Goal: Use online tool/utility: Utilize a website feature to perform a specific function

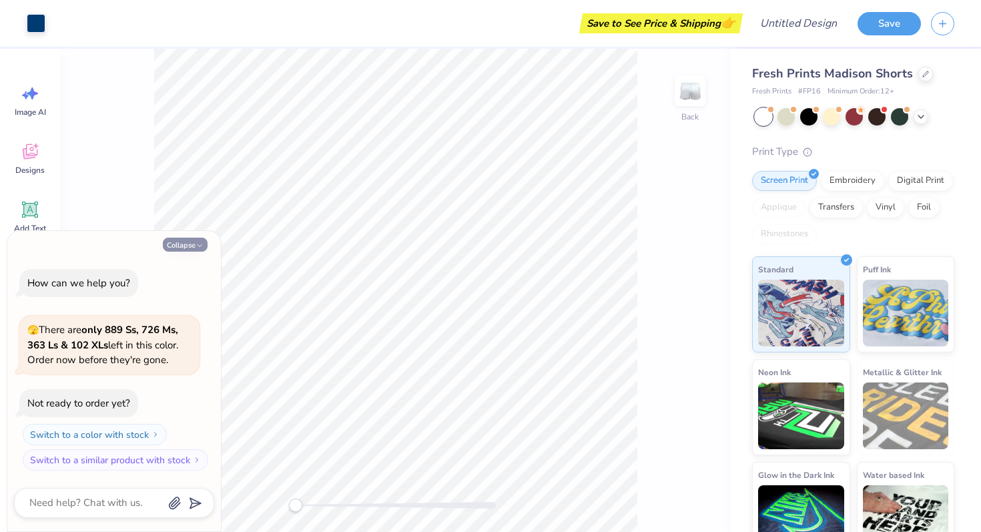
click at [194, 246] on button "Collapse" at bounding box center [185, 245] width 45 height 14
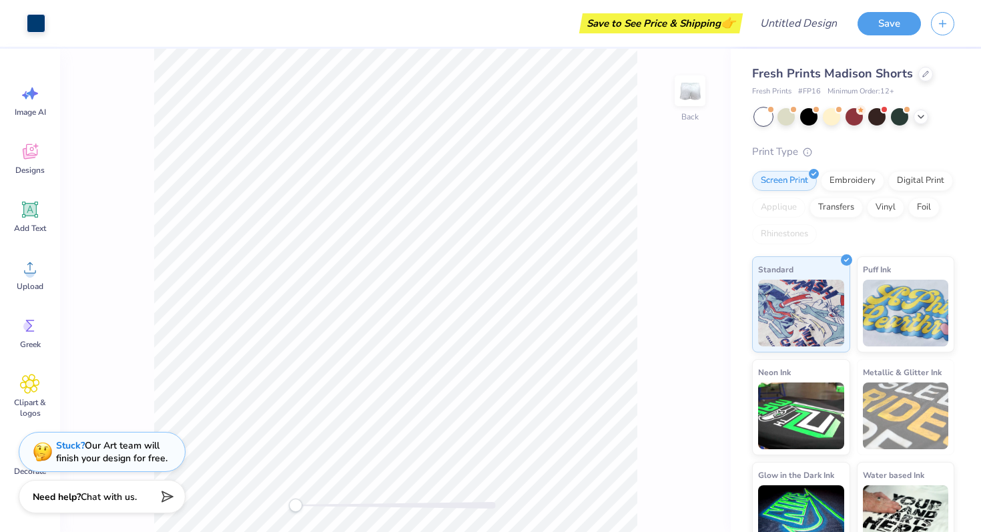
click at [380, 506] on div at bounding box center [396, 505] width 200 height 7
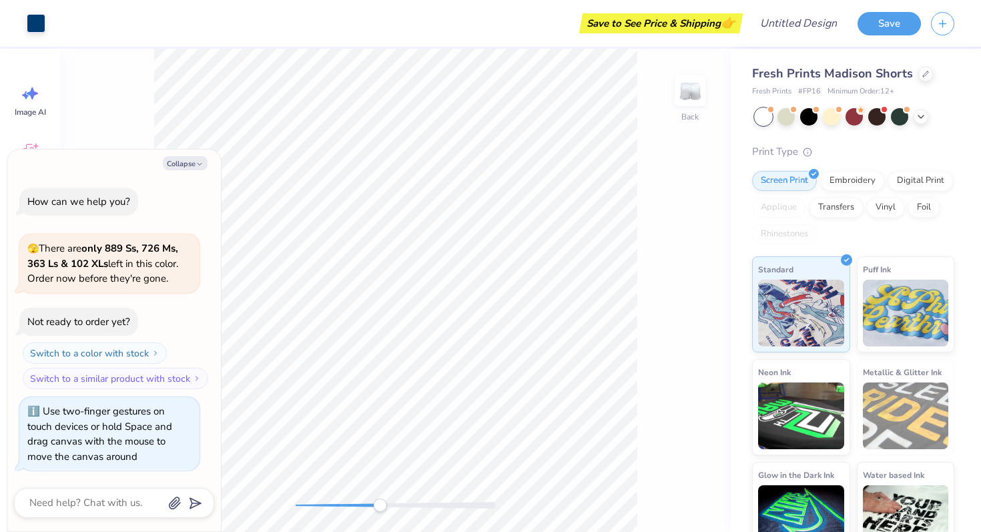
click at [298, 505] on div at bounding box center [396, 505] width 200 height 7
click at [190, 163] on button "Collapse" at bounding box center [185, 163] width 45 height 14
type textarea "x"
